Goal: Check status: Check status

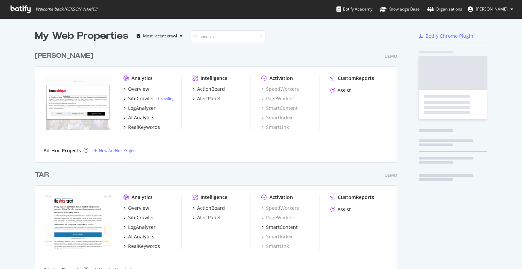
scroll to position [264, 511]
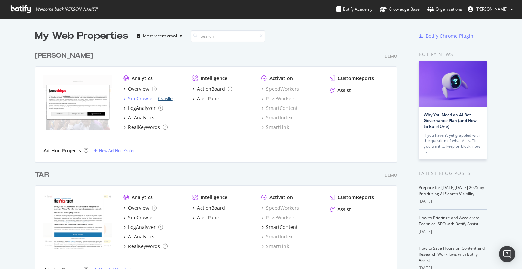
click at [164, 97] on link "Crawling" at bounding box center [166, 98] width 17 height 6
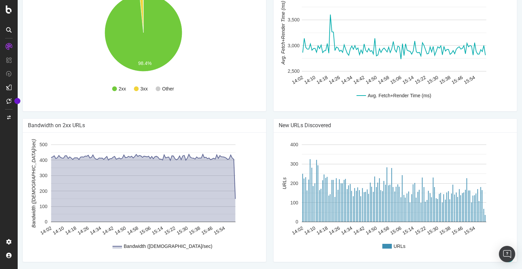
scroll to position [474, 0]
